Goal: Information Seeking & Learning: Stay updated

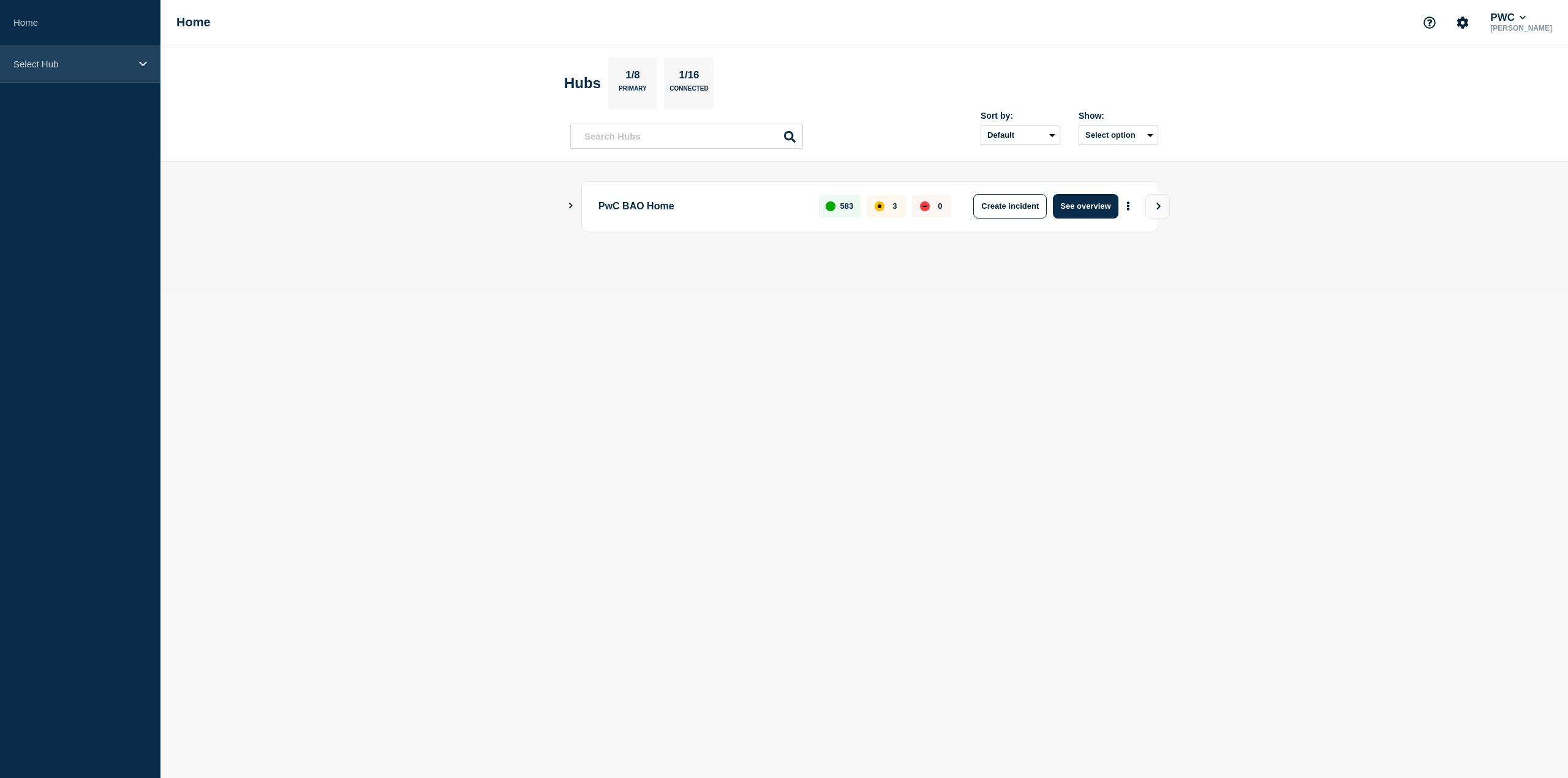
drag, startPoint x: 33, startPoint y: 67, endPoint x: 38, endPoint y: 75, distance: 9.4
click at [33, 67] on p "Select Hub" at bounding box center [72, 64] width 117 height 11
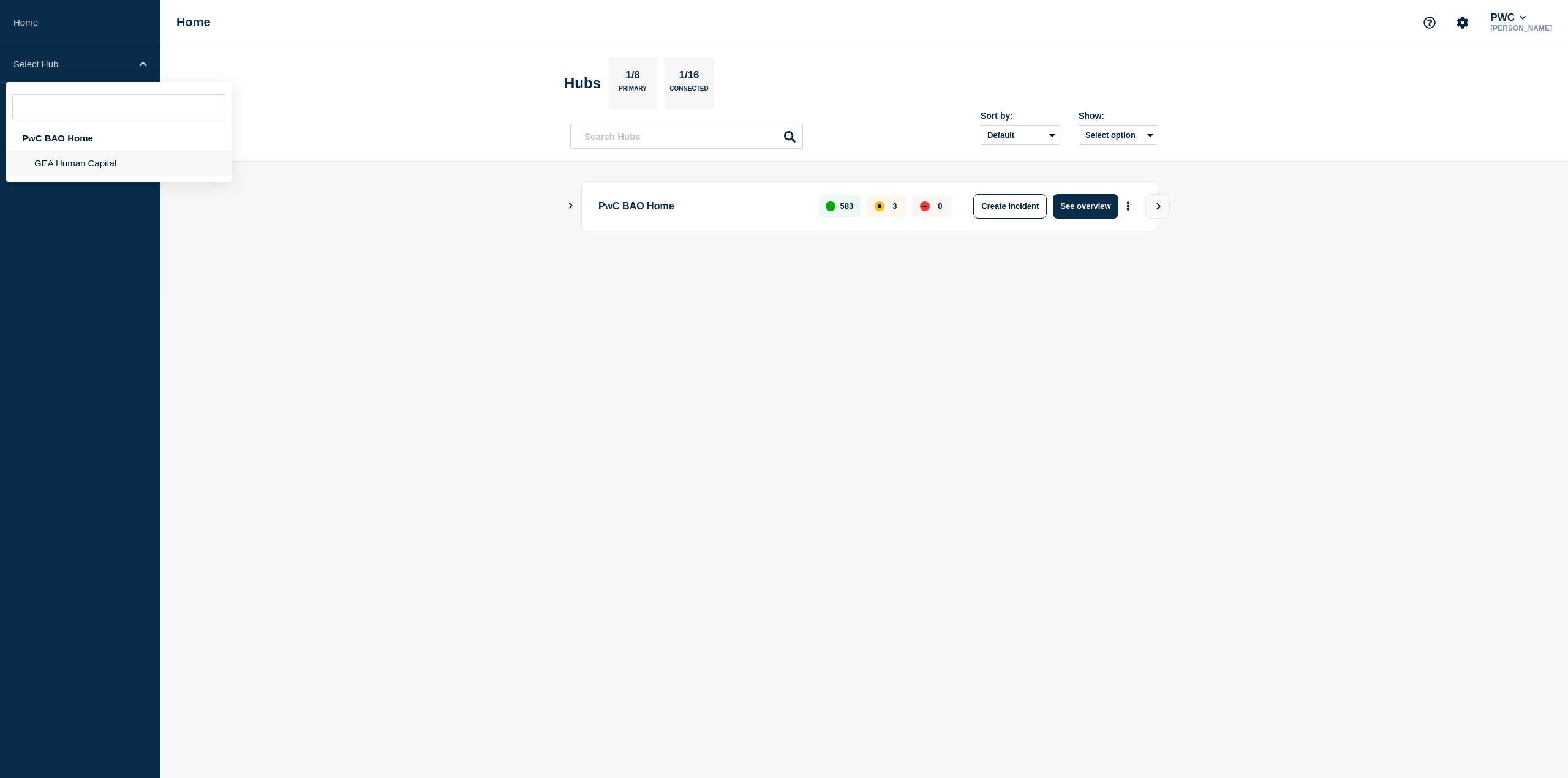
click at [64, 161] on li "GEA Human Capital" at bounding box center [119, 163] width 226 height 25
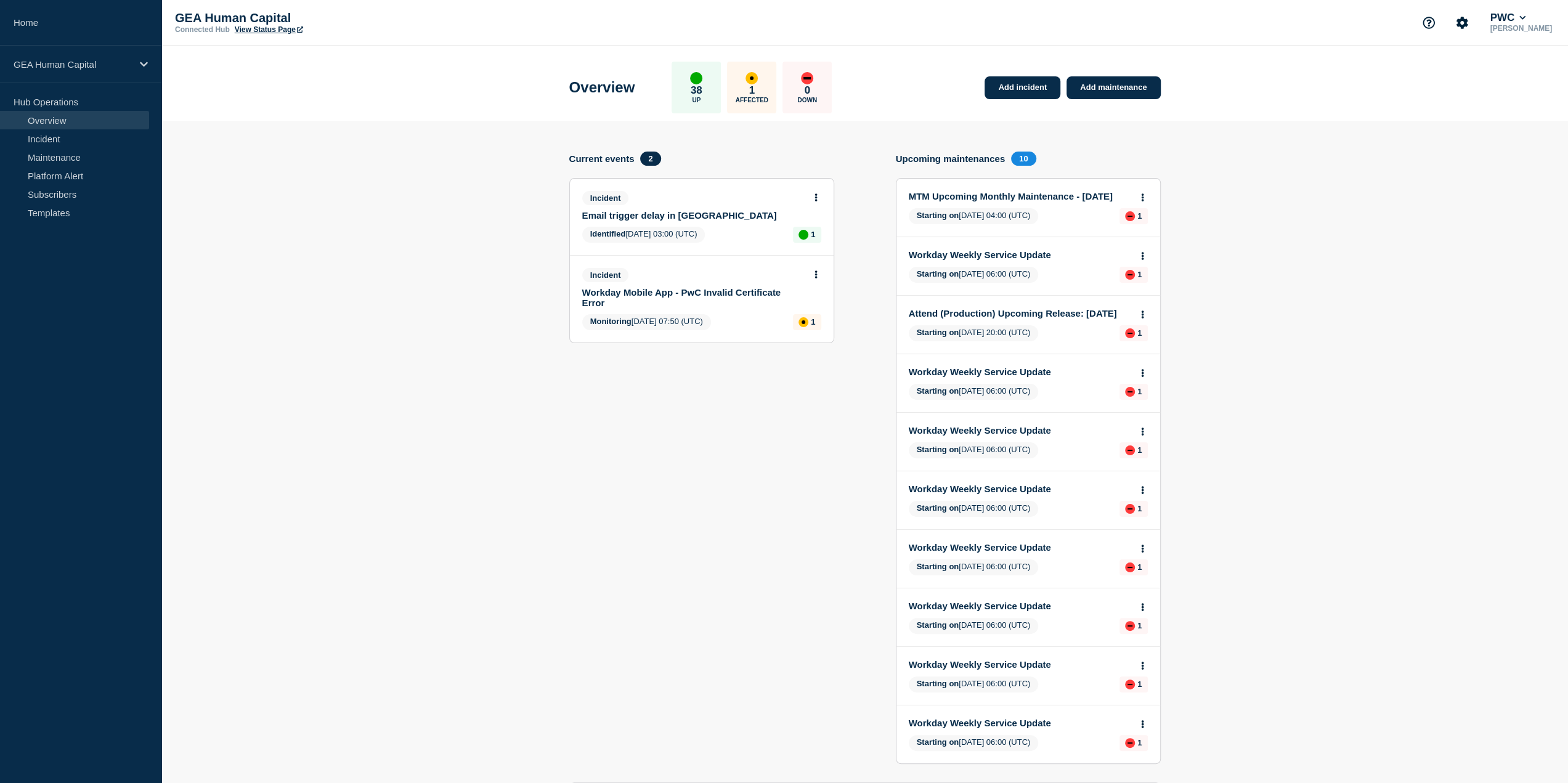
click at [658, 218] on link "Email trigger delay in [GEOGRAPHIC_DATA]" at bounding box center [693, 216] width 223 height 11
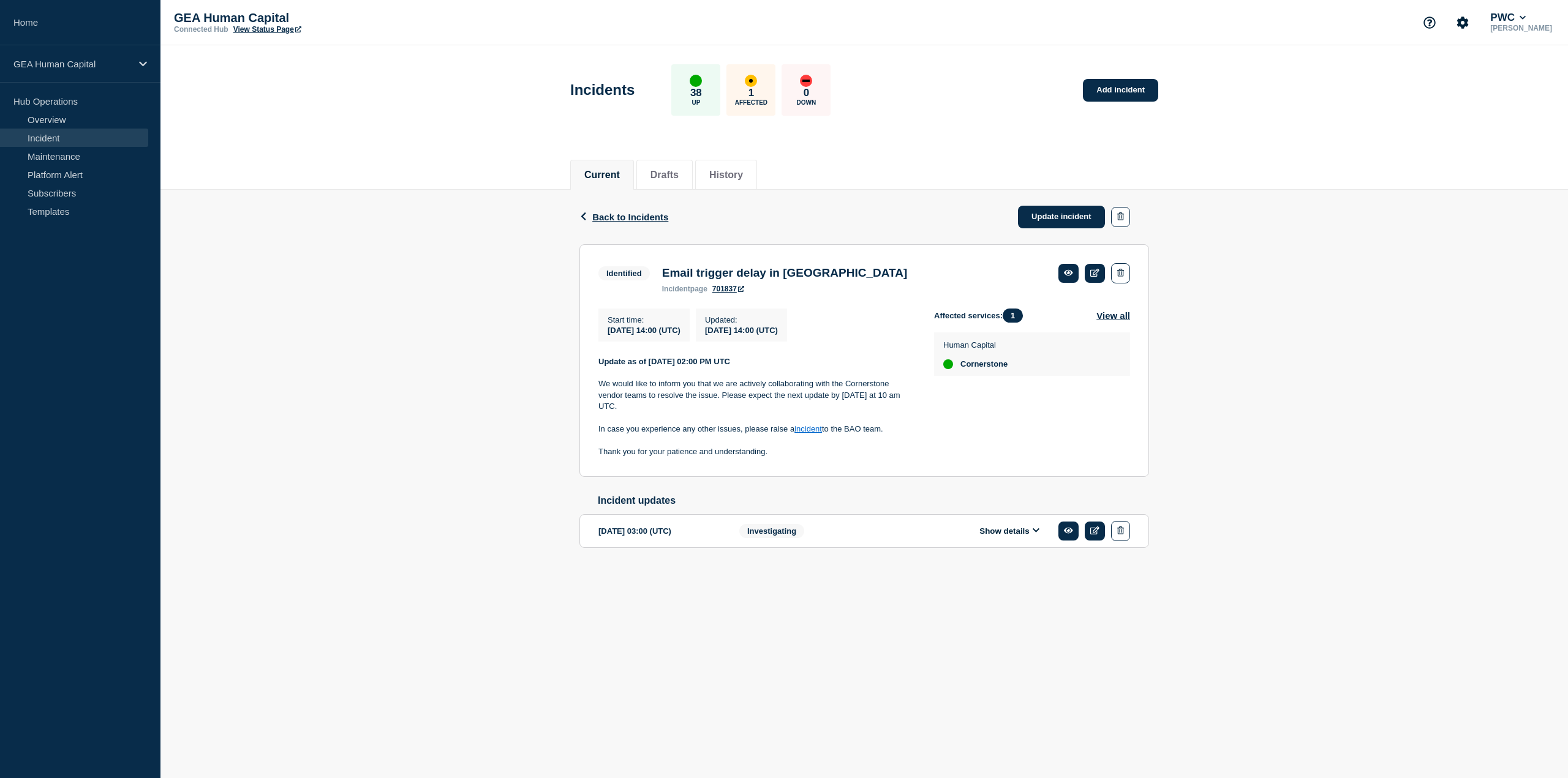
drag, startPoint x: 599, startPoint y: 366, endPoint x: 769, endPoint y: 459, distance: 193.8
click at [769, 458] on div "Update as of [DATE] 02:00 PM UTC We would like to inform you that we are active…" at bounding box center [756, 407] width 316 height 102
copy div "Update as of [DATE] 02:00 PM UTC We would like to inform you that we are active…"
click at [836, 393] on p "We would like to inform you that we are actively collaborating with the Corners…" at bounding box center [756, 395] width 316 height 33
